Goal: Information Seeking & Learning: Learn about a topic

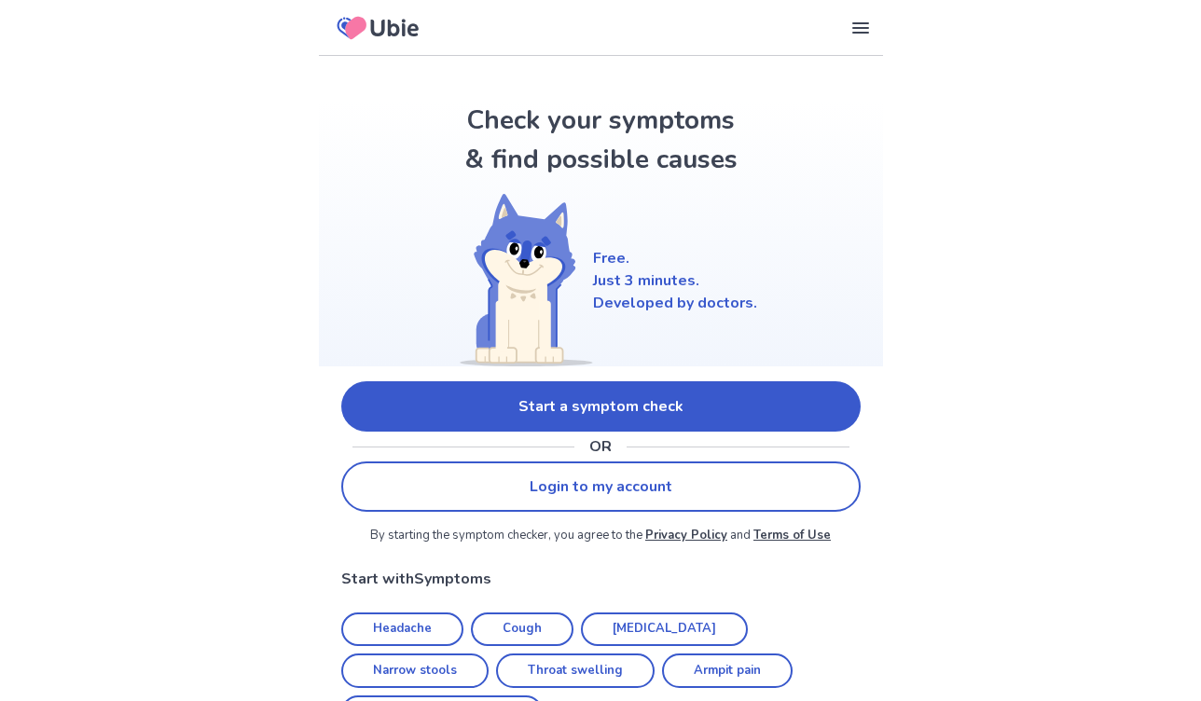
click at [593, 406] on link "Start a symptom check" at bounding box center [600, 406] width 519 height 50
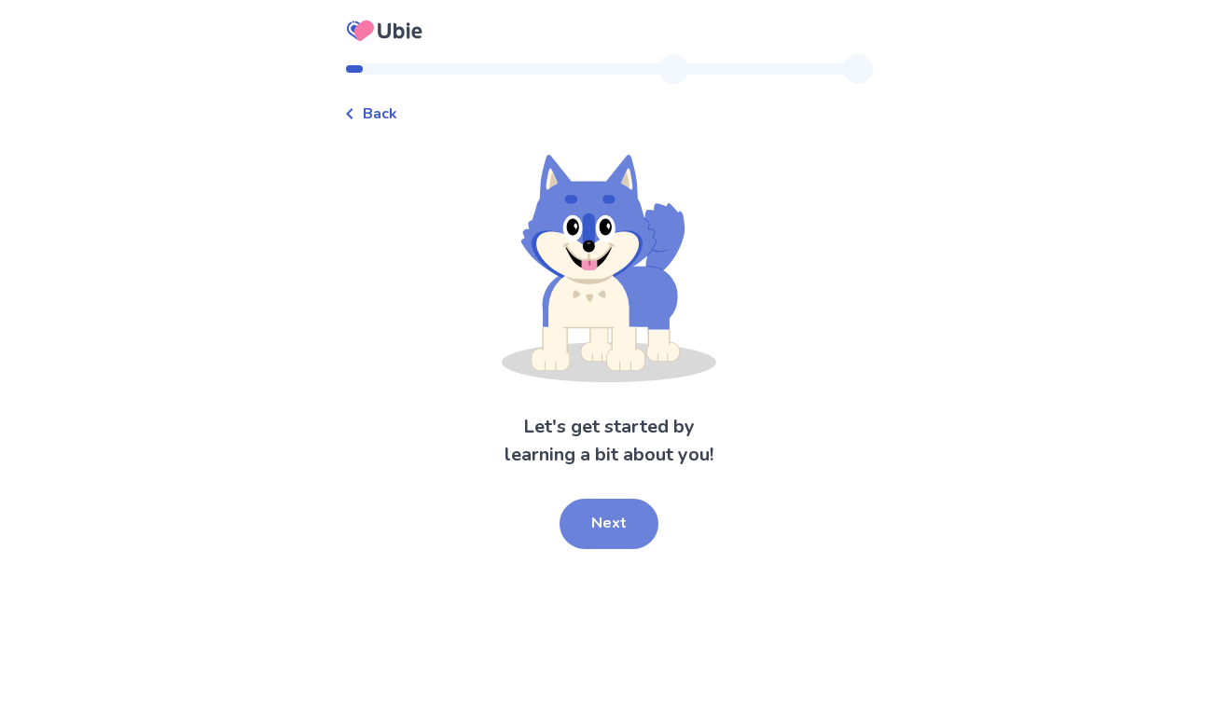
click at [616, 533] on button "Next" at bounding box center [608, 524] width 99 height 50
